Goal: Transaction & Acquisition: Book appointment/travel/reservation

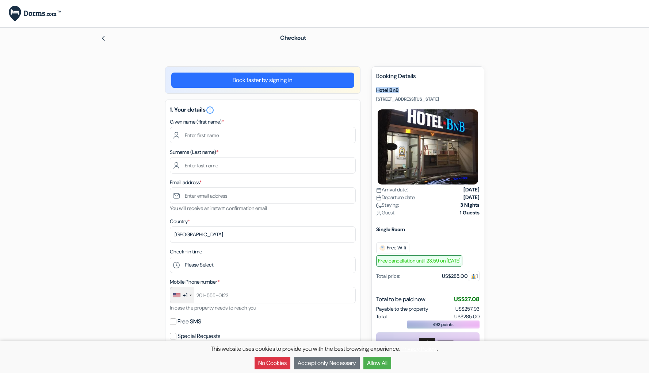
drag, startPoint x: 376, startPoint y: 89, endPoint x: 421, endPoint y: 91, distance: 45.3
click at [421, 91] on h5 "Hotel BnB" at bounding box center [427, 90] width 103 height 6
click at [290, 82] on link "Book faster by signing in" at bounding box center [262, 80] width 183 height 15
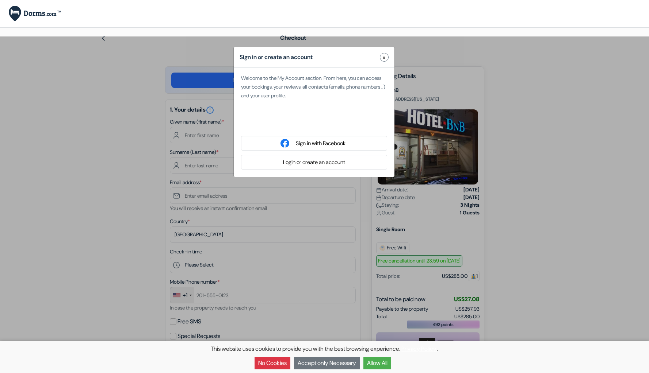
click at [294, 161] on button "Login or create an account" at bounding box center [314, 162] width 66 height 9
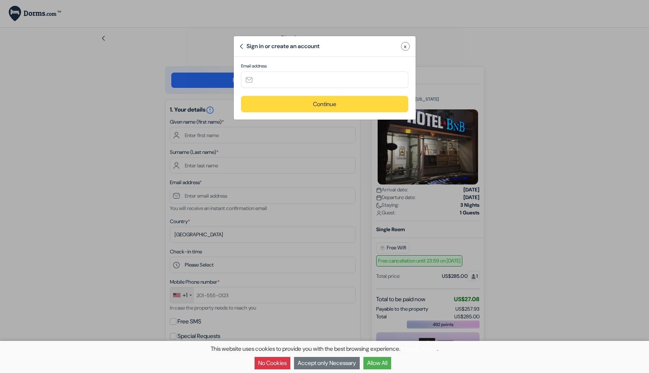
click at [313, 88] on div "Email address" at bounding box center [324, 79] width 167 height 33
click at [325, 80] on input "text" at bounding box center [324, 80] width 167 height 16
type input "danielreissy2@gmail.com"
click at [335, 108] on button "Continue" at bounding box center [324, 104] width 167 height 16
type input "danielreissy2@gmail.com"
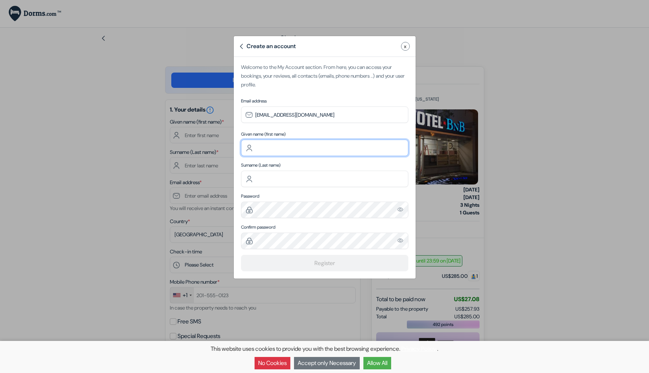
click at [320, 146] on input "text" at bounding box center [324, 148] width 167 height 16
type input "Daniel"
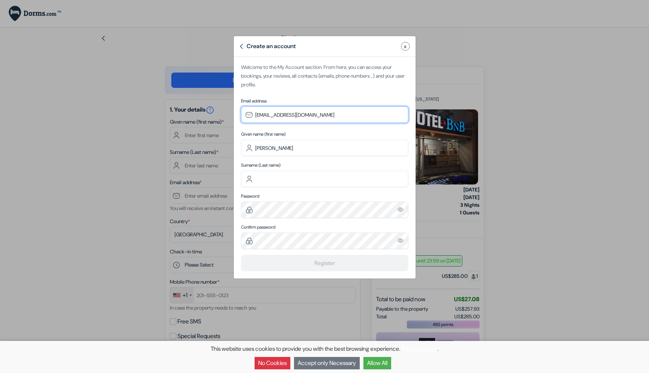
type input "Reissy"
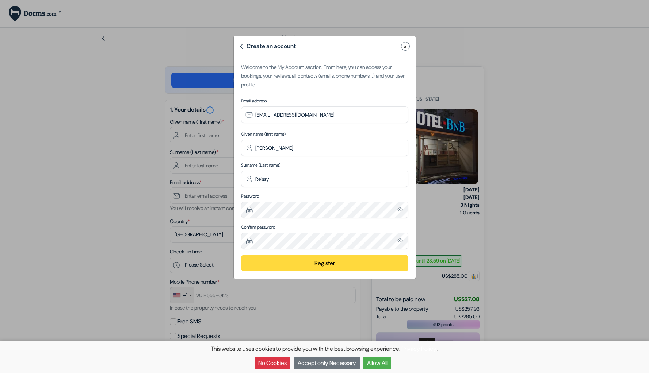
click at [331, 262] on button "Register" at bounding box center [324, 263] width 167 height 16
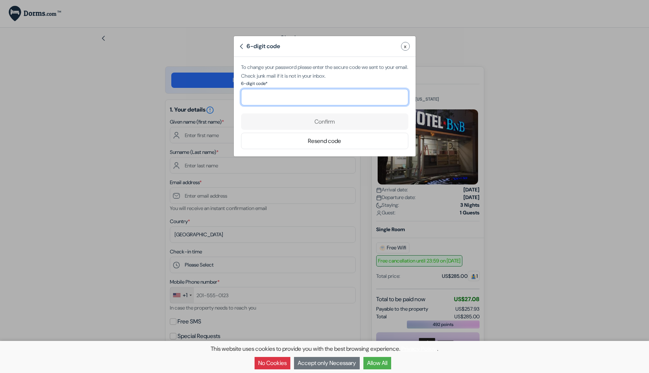
click at [336, 100] on input "number" at bounding box center [324, 97] width 167 height 16
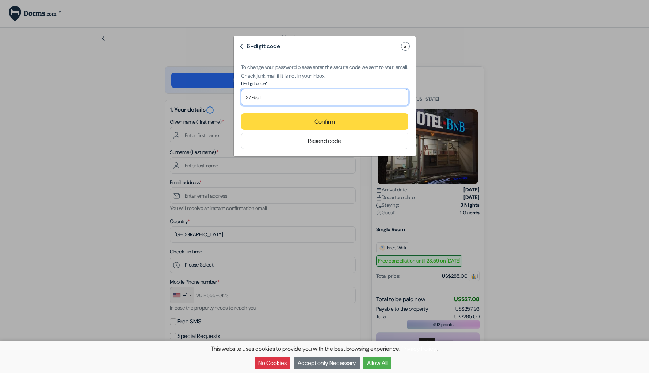
type input "277661"
click at [376, 126] on button "Confirm" at bounding box center [324, 121] width 167 height 16
click at [294, 118] on button "Confirm" at bounding box center [324, 121] width 167 height 16
click at [334, 124] on button "Confirm" at bounding box center [324, 121] width 167 height 16
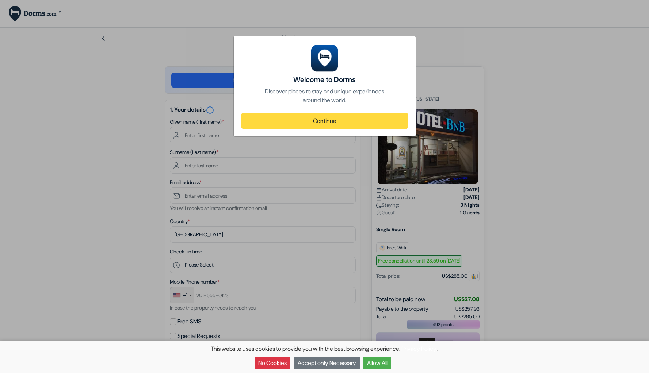
click at [276, 363] on button "No Cookies" at bounding box center [272, 363] width 36 height 12
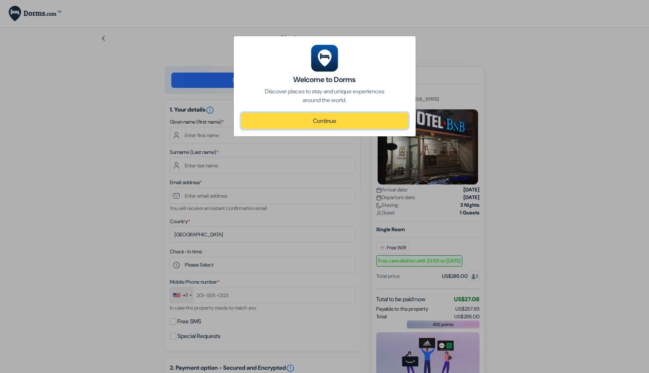
click at [350, 119] on button "Continue" at bounding box center [324, 121] width 167 height 16
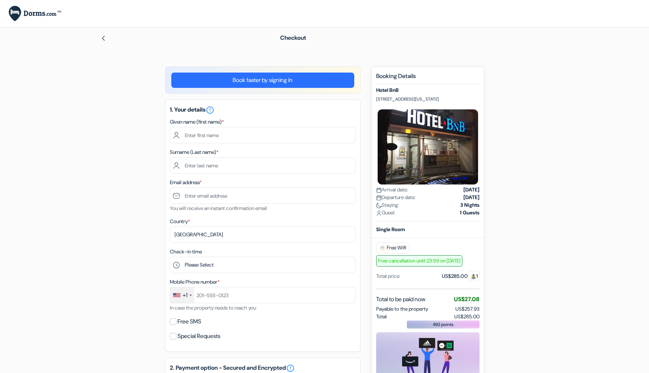
click at [295, 82] on link "Book faster by signing in" at bounding box center [262, 80] width 183 height 15
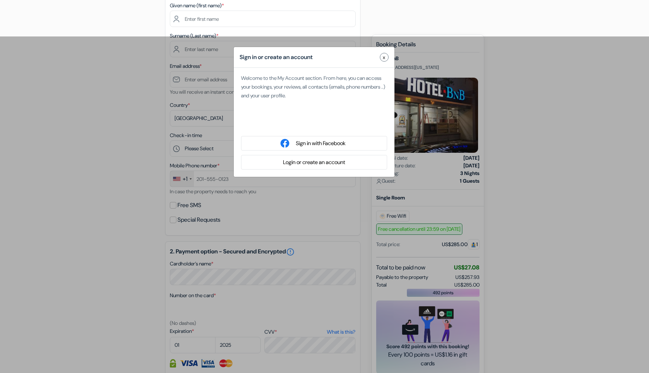
scroll to position [117, 0]
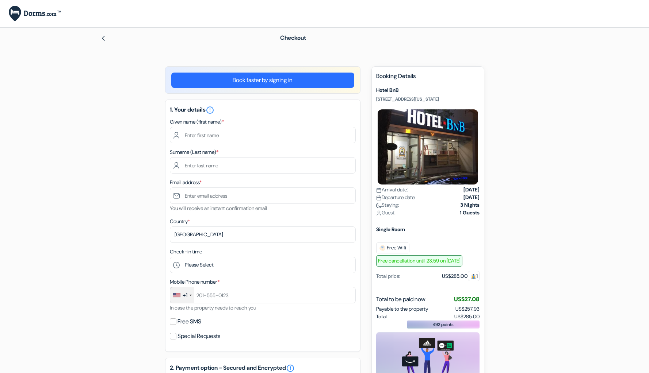
click at [281, 82] on link "Book faster by signing in" at bounding box center [262, 80] width 183 height 15
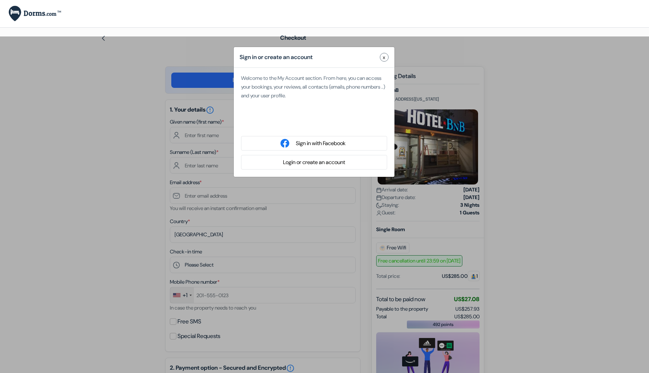
click at [381, 59] on button "x" at bounding box center [384, 57] width 9 height 9
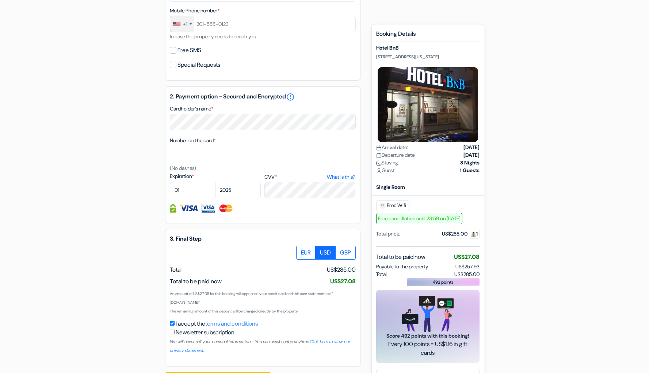
scroll to position [299, 0]
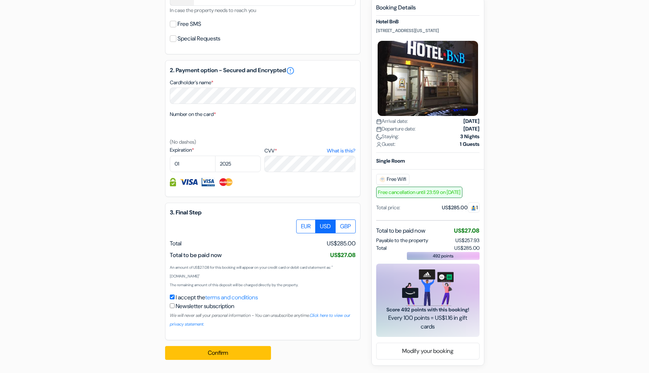
click at [407, 186] on span "Free cancellation until 23:59 on [DATE]" at bounding box center [419, 191] width 86 height 11
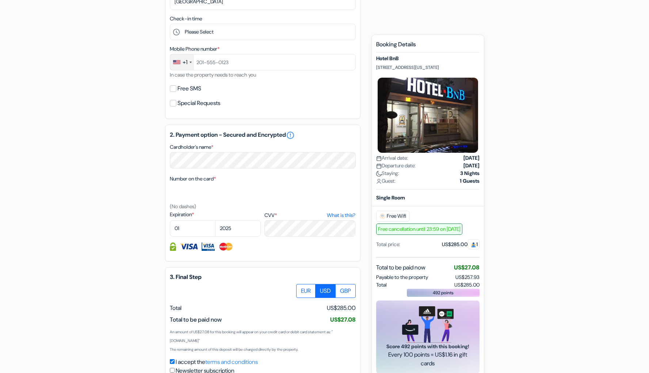
scroll to position [227, 0]
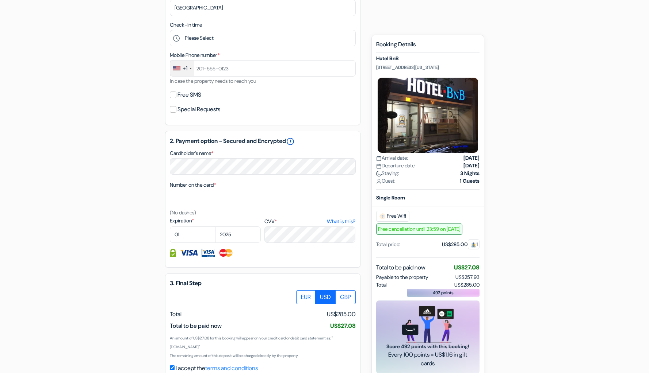
click at [295, 140] on link "error_outline" at bounding box center [290, 141] width 9 height 9
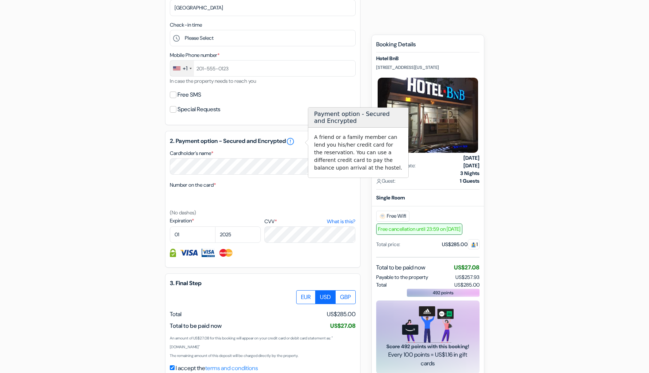
click at [287, 158] on div "Cardholder’s name *" at bounding box center [263, 162] width 186 height 26
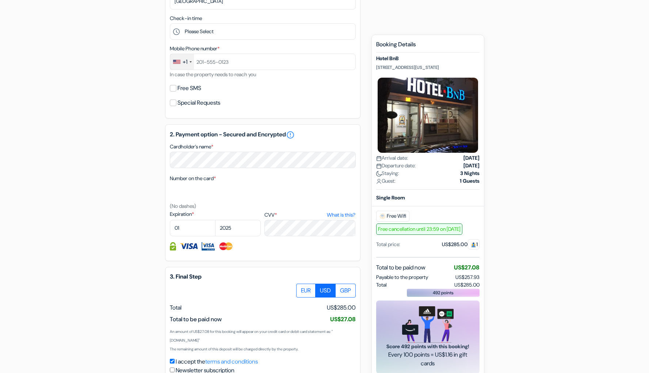
scroll to position [234, 0]
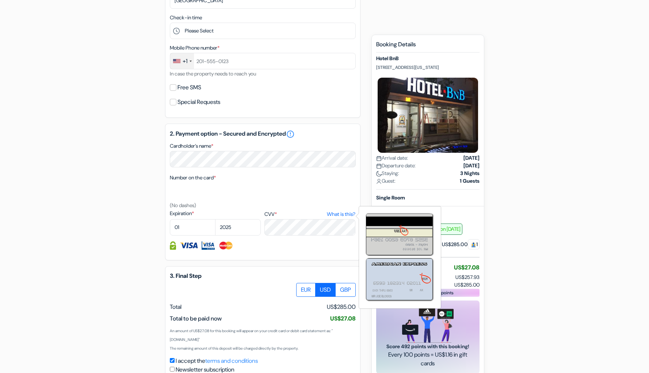
click at [341, 218] on link "What is this?" at bounding box center [341, 215] width 28 height 8
click at [280, 220] on div "CVV * What is this?" at bounding box center [309, 223] width 91 height 26
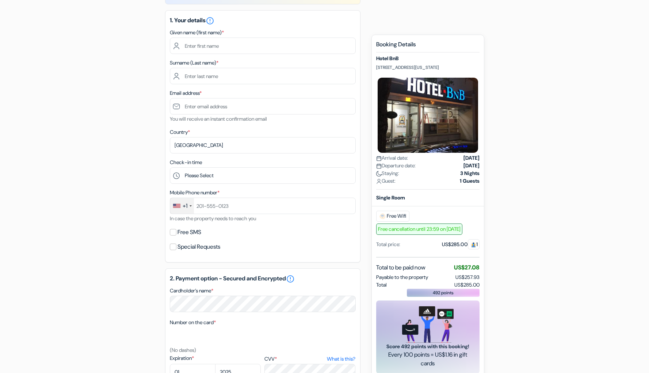
scroll to position [0, 0]
